Goal: Task Accomplishment & Management: Manage account settings

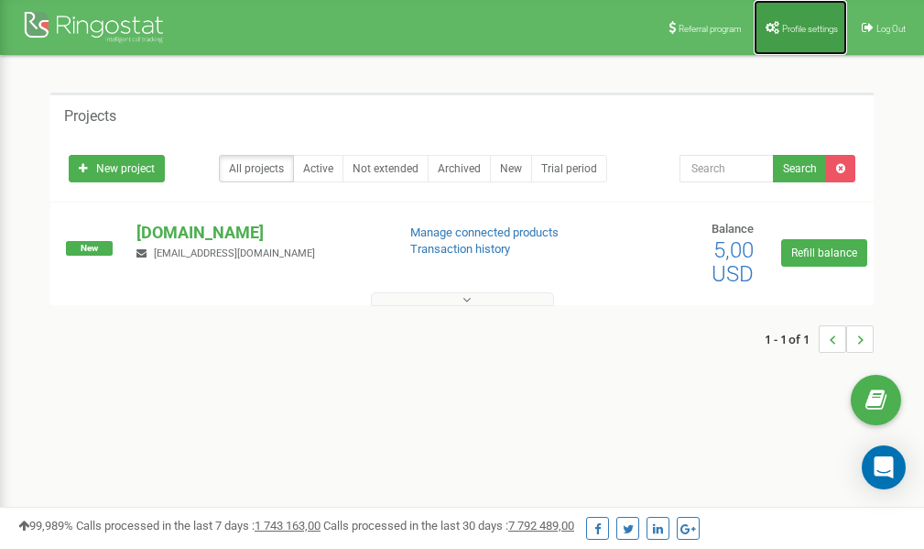
click at [796, 31] on span "Profile settings" at bounding box center [810, 29] width 56 height 10
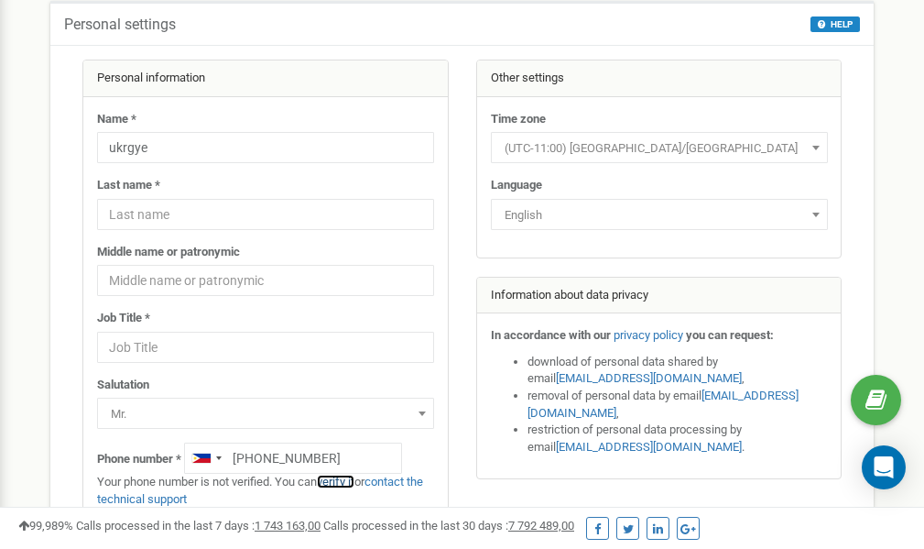
click at [350, 483] on link "verify it" at bounding box center [336, 481] width 38 height 14
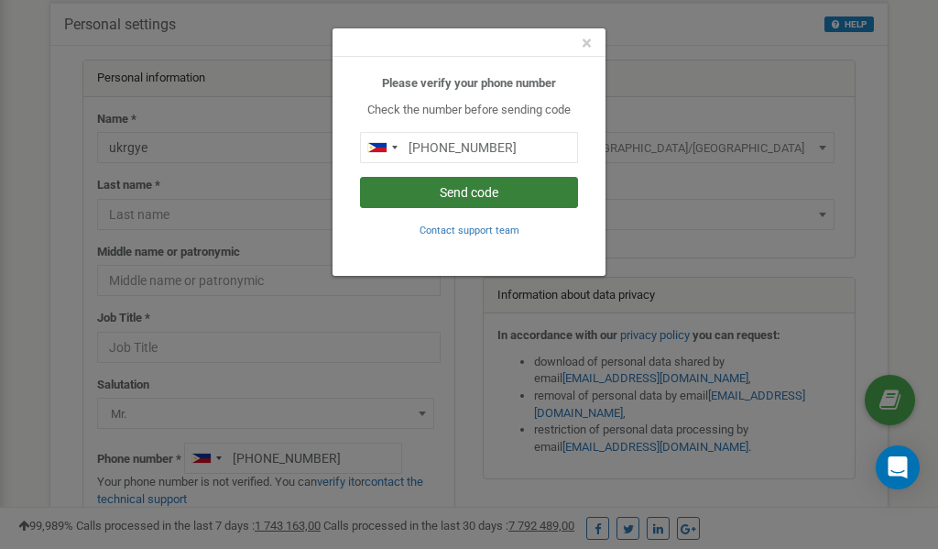
click at [530, 191] on button "Send code" at bounding box center [469, 192] width 218 height 31
